Goal: Transaction & Acquisition: Purchase product/service

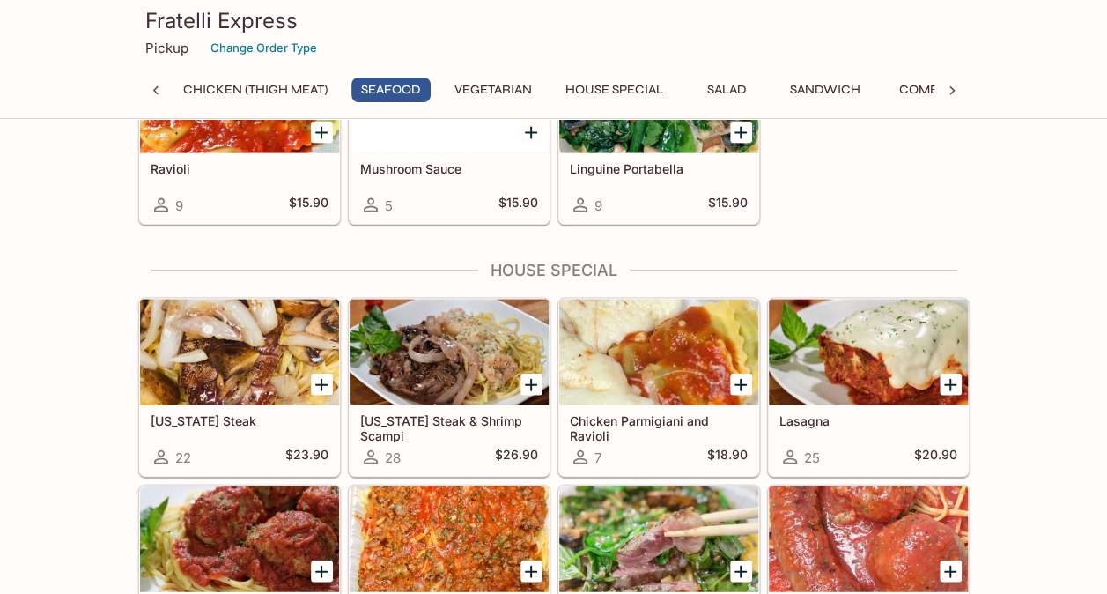
scroll to position [1515, 0]
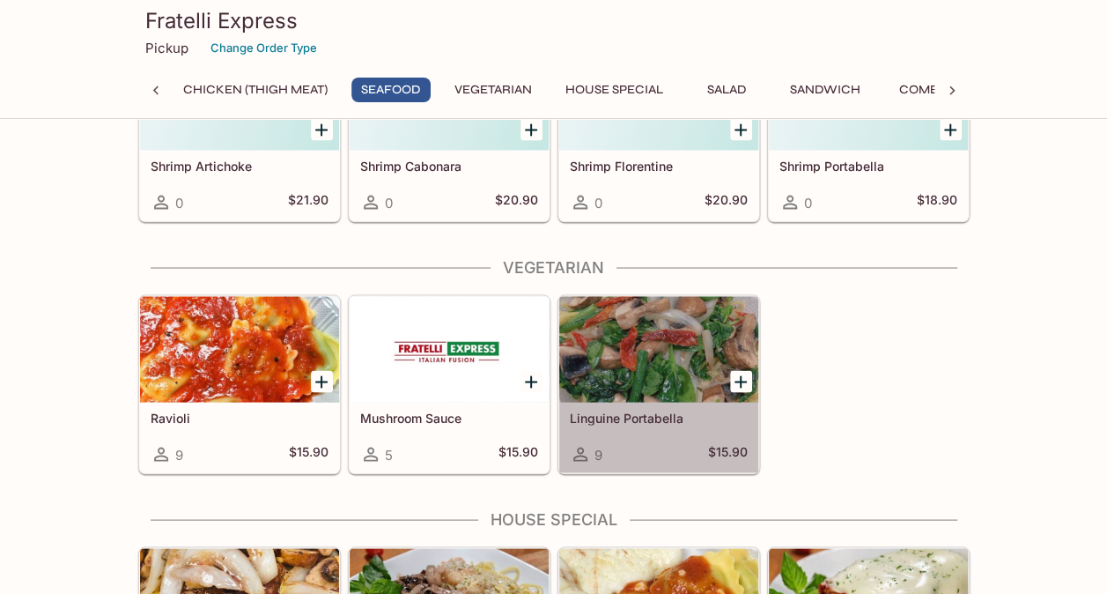
click at [589, 317] on div at bounding box center [658, 349] width 199 height 106
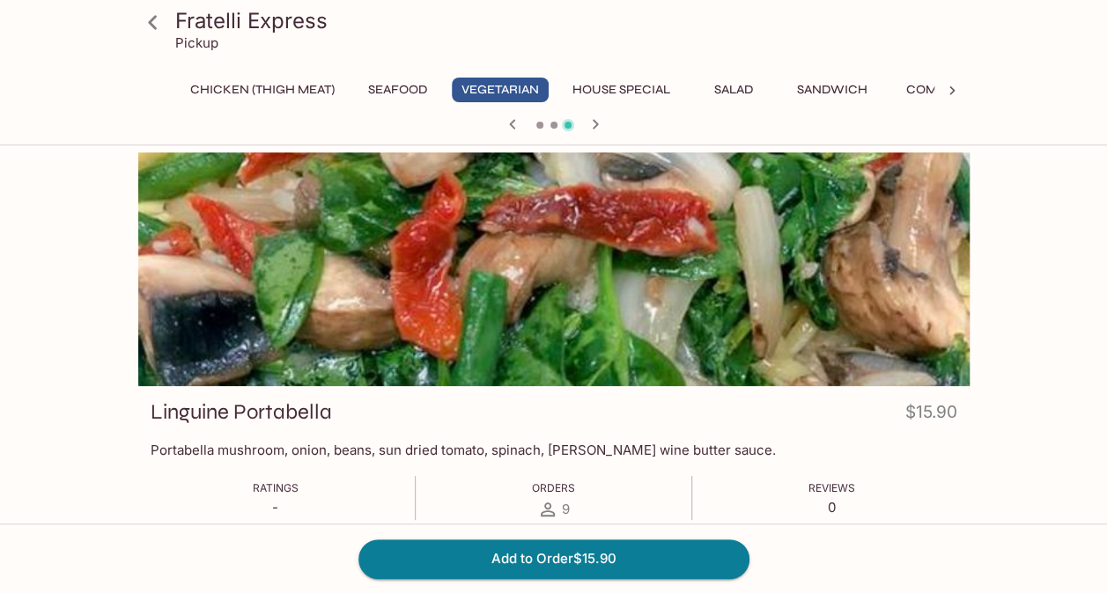
click at [437, 282] on div at bounding box center [554, 268] width 832 height 233
click at [515, 122] on icon "button" at bounding box center [512, 124] width 21 height 21
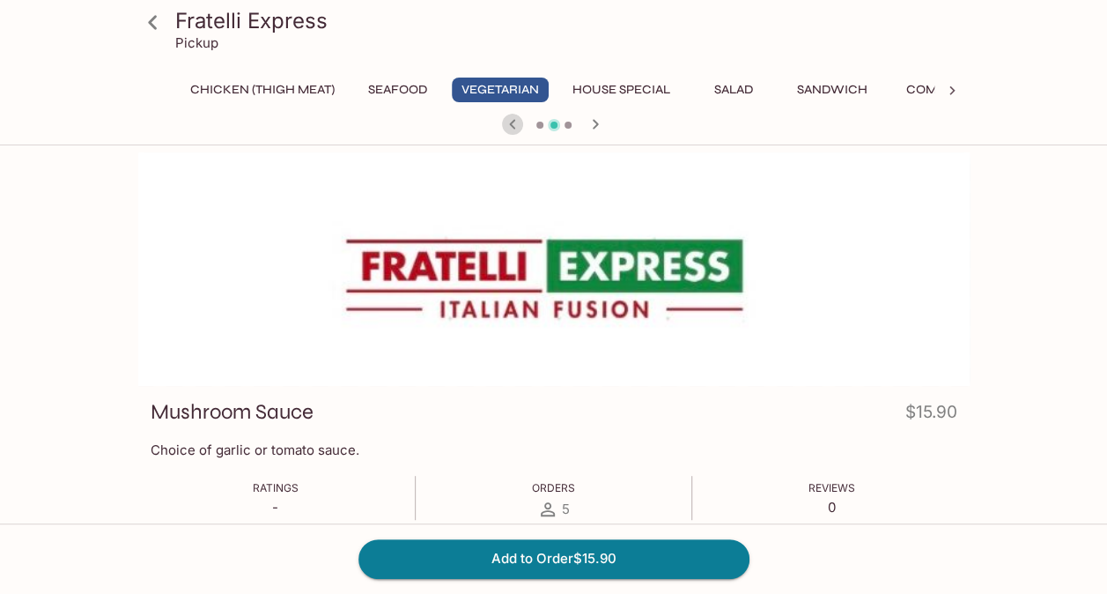
click at [515, 122] on icon "button" at bounding box center [512, 124] width 21 height 21
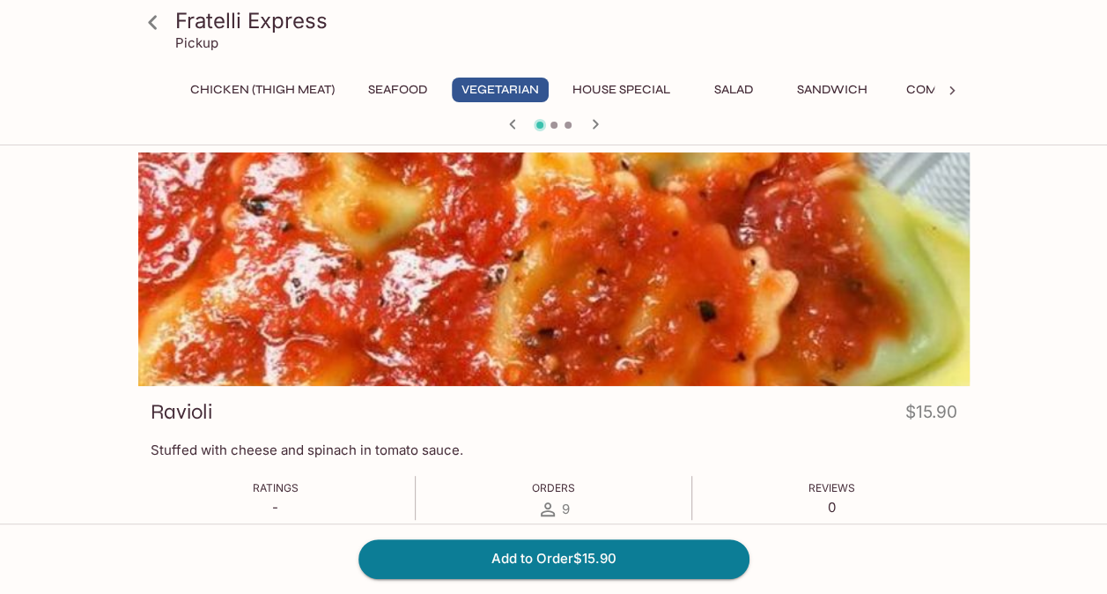
click at [590, 126] on icon "button" at bounding box center [595, 124] width 21 height 21
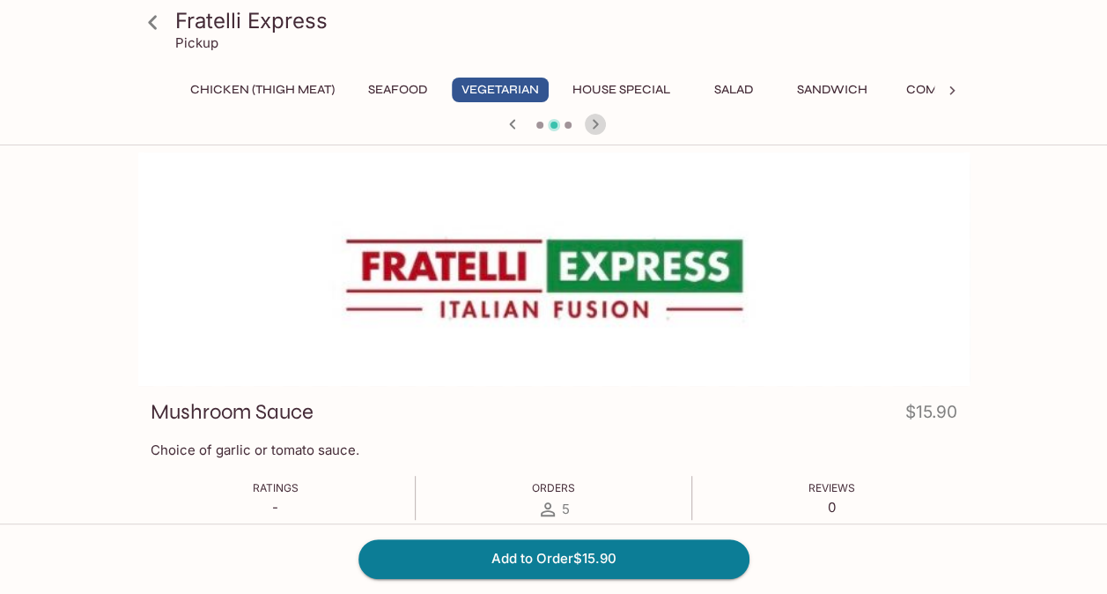
click at [590, 126] on icon "button" at bounding box center [595, 124] width 21 height 21
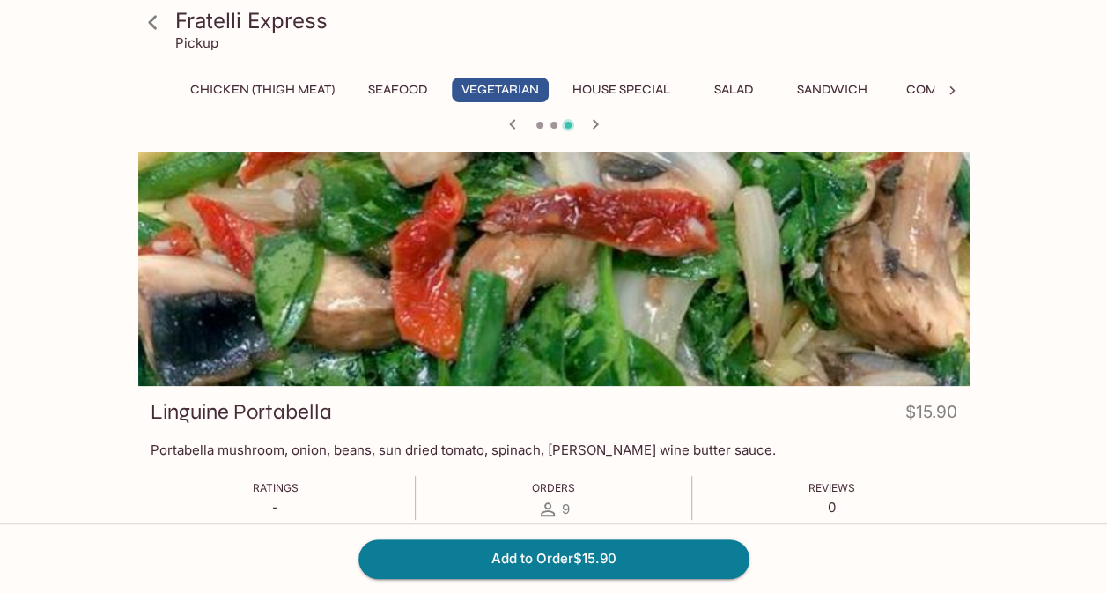
click at [745, 277] on div at bounding box center [554, 268] width 832 height 233
click at [156, 18] on icon at bounding box center [152, 22] width 31 height 31
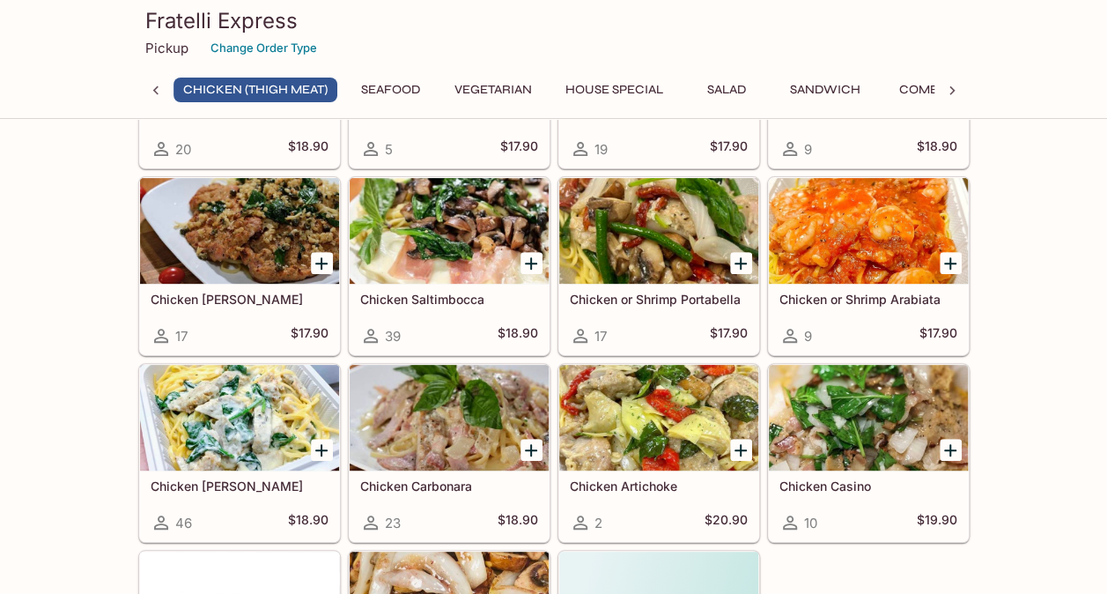
scroll to position [244, 0]
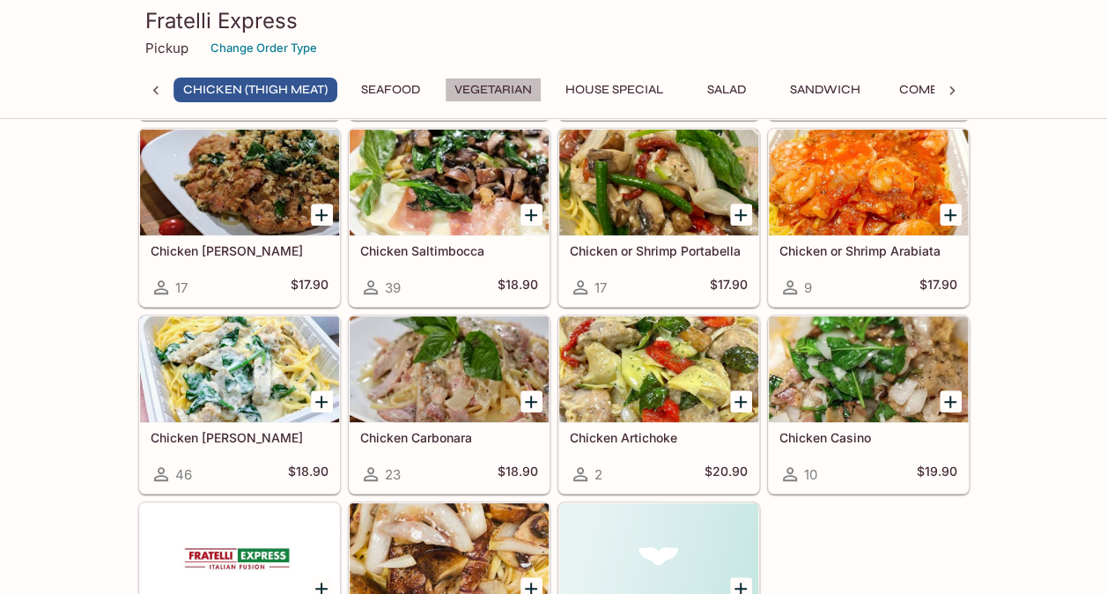
click at [483, 86] on button "Vegetarian" at bounding box center [493, 90] width 97 height 25
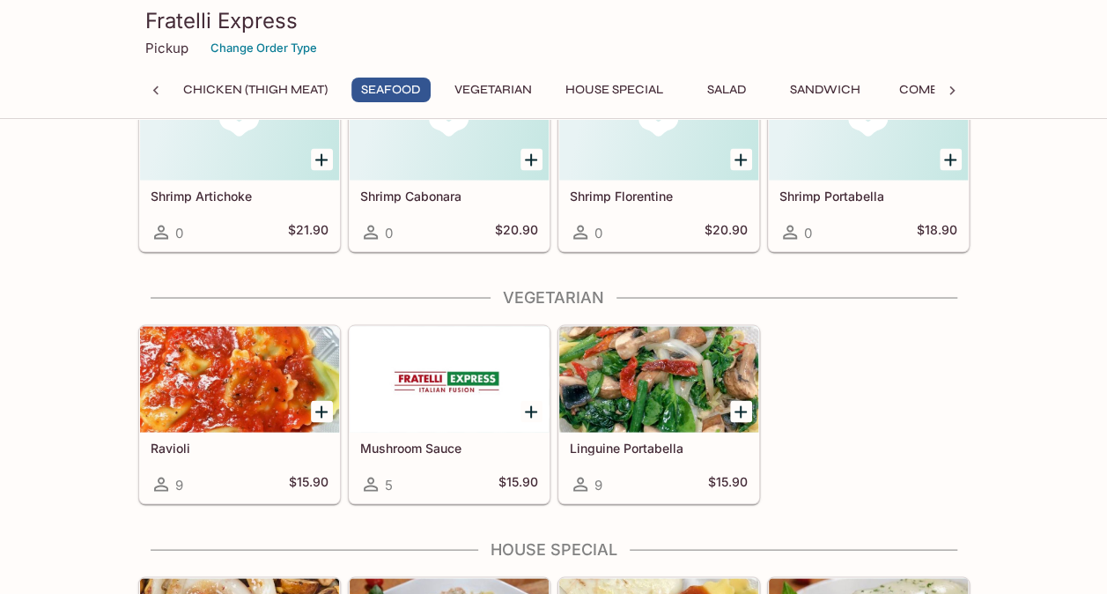
scroll to position [1545, 0]
